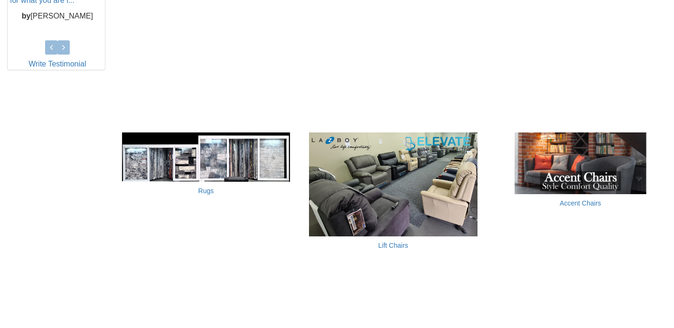
scroll to position [506, 0]
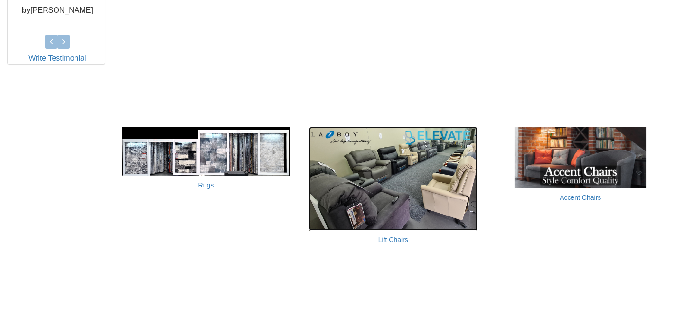
click at [413, 201] on img at bounding box center [393, 179] width 168 height 104
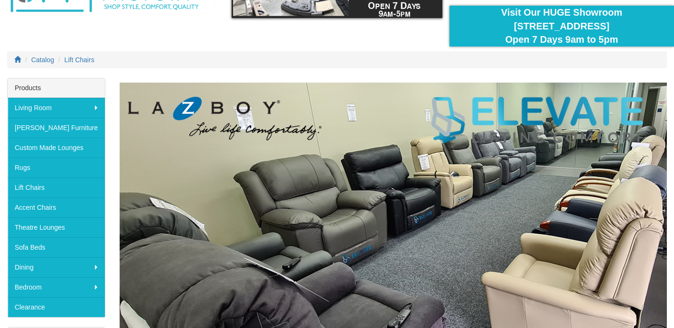
scroll to position [74, 0]
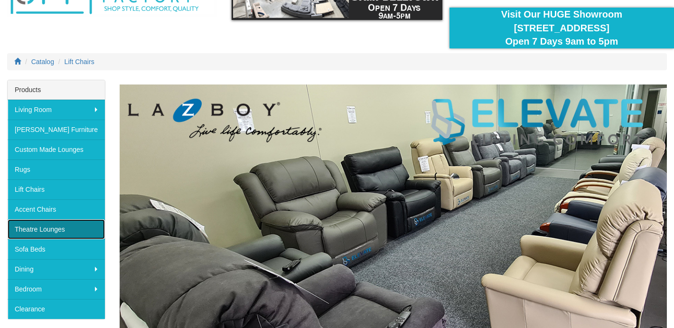
click at [59, 230] on link "Theatre Lounges" at bounding box center [56, 229] width 97 height 20
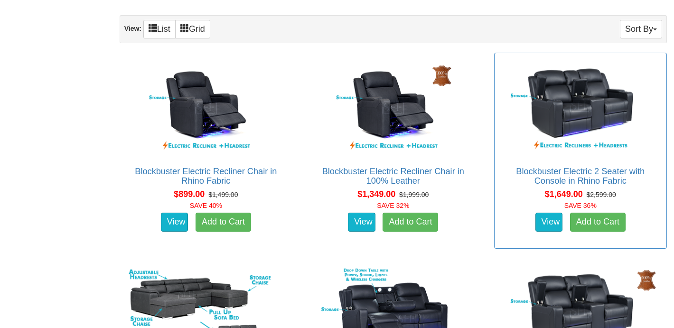
scroll to position [602, 0]
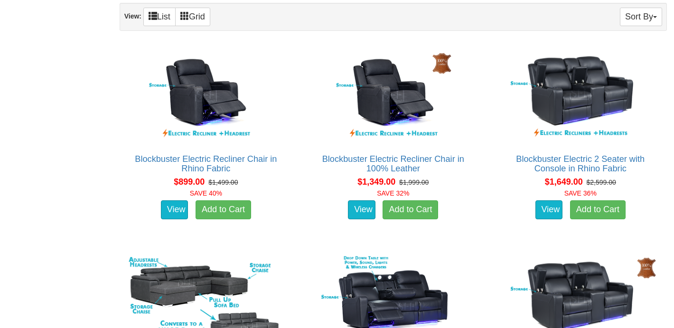
click at [200, 11] on link "Grid" at bounding box center [192, 17] width 35 height 19
click at [147, 17] on link "List" at bounding box center [159, 17] width 32 height 19
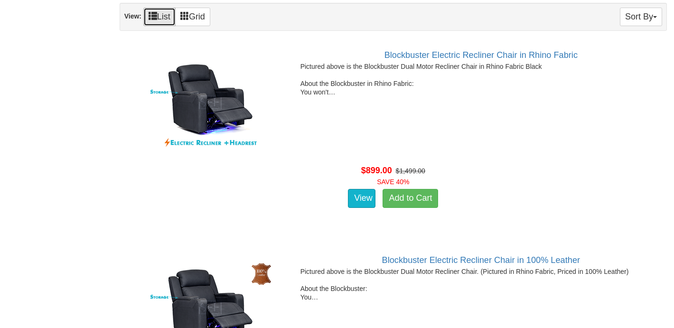
click at [176, 18] on link "List" at bounding box center [159, 17] width 32 height 19
click at [187, 17] on span at bounding box center [184, 15] width 9 height 9
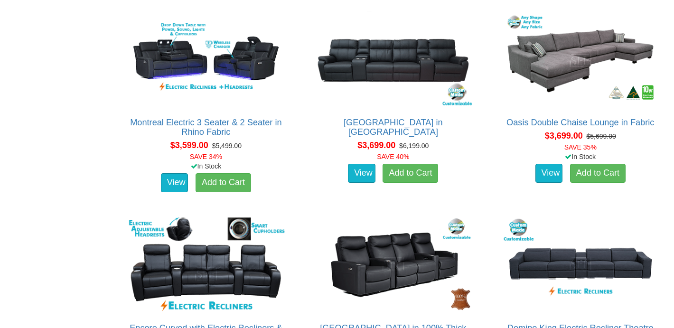
scroll to position [1874, 0]
